Goal: Task Accomplishment & Management: Manage account settings

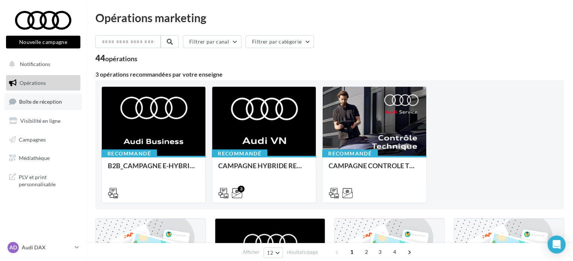
click at [36, 104] on span "Boîte de réception" at bounding box center [40, 101] width 43 height 6
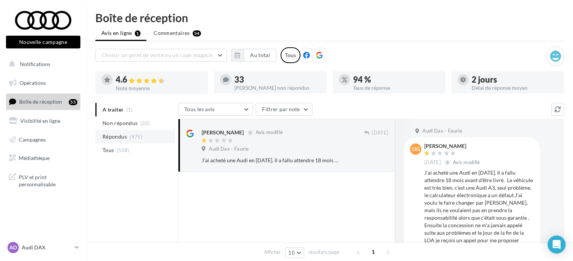
click at [135, 133] on li "Répondus (475)" at bounding box center [135, 137] width 80 height 14
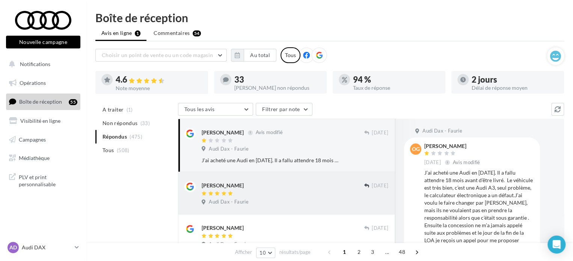
click at [239, 184] on div "[PERSON_NAME]" at bounding box center [283, 185] width 162 height 8
